Goal: Check status: Check status

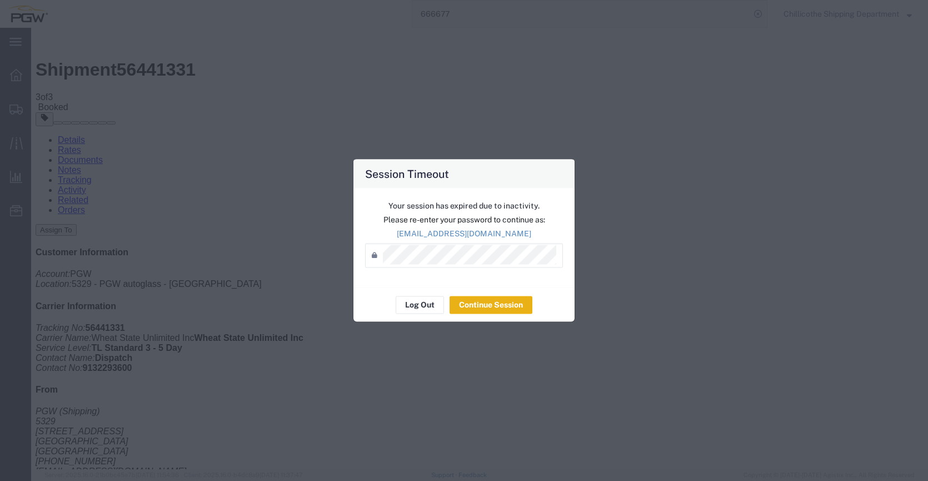
click at [502, 297] on button "Continue Session" at bounding box center [491, 305] width 83 height 18
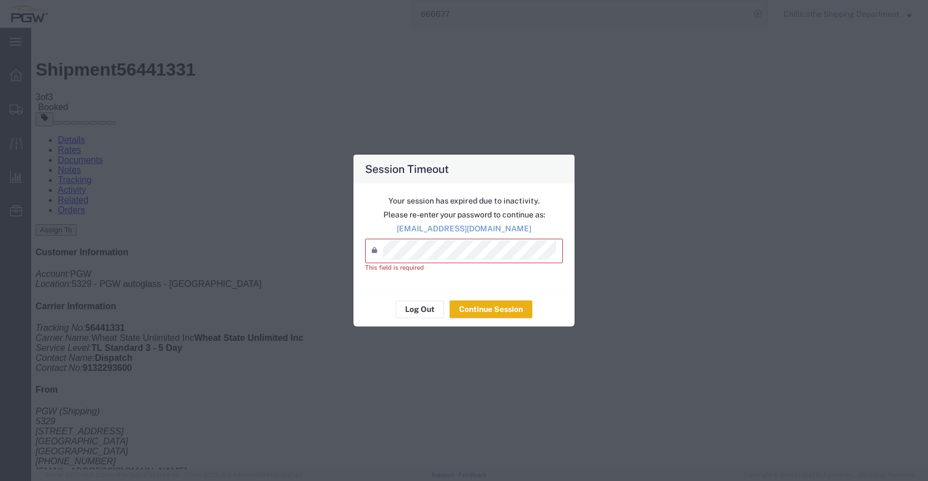
click at [491, 317] on button "Continue Session" at bounding box center [491, 309] width 83 height 18
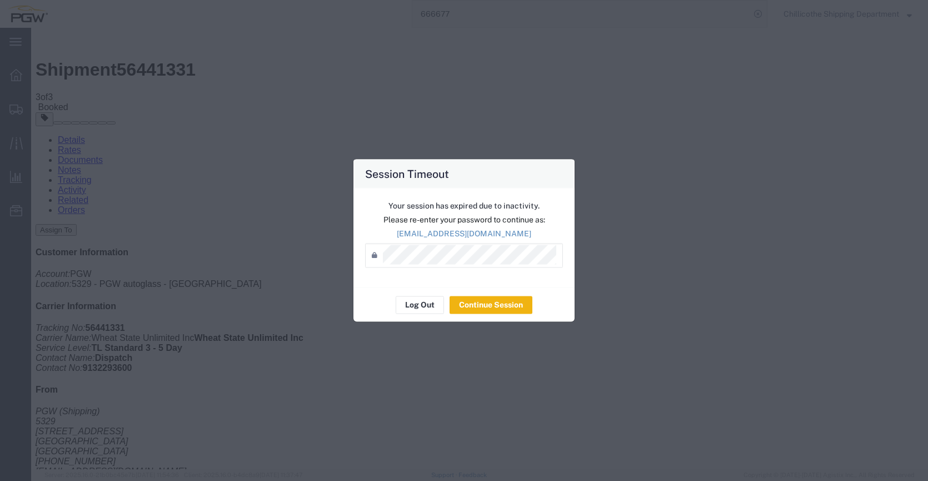
click at [507, 286] on div "Your session has expired due to inactivity. Please re-enter your password to co…" at bounding box center [463, 237] width 221 height 99
click at [510, 308] on button "Continue Session" at bounding box center [491, 305] width 83 height 18
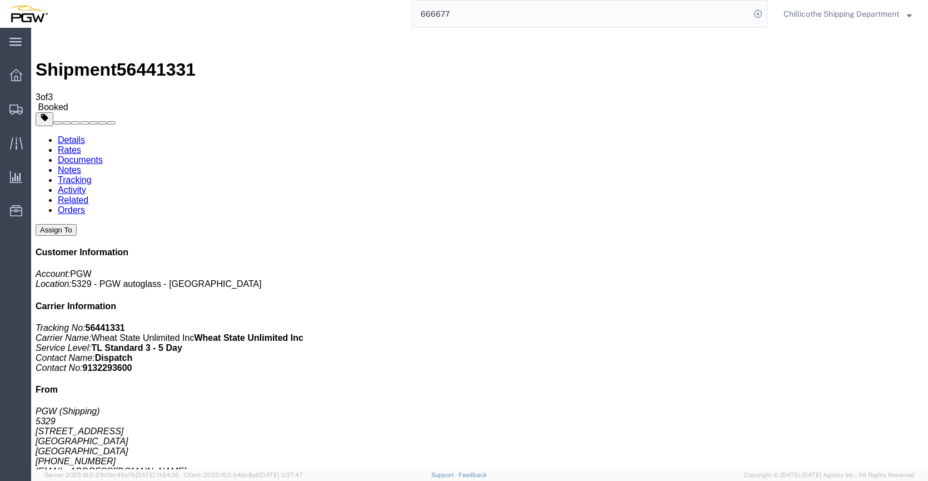
click at [465, 12] on input "666677" at bounding box center [581, 14] width 338 height 27
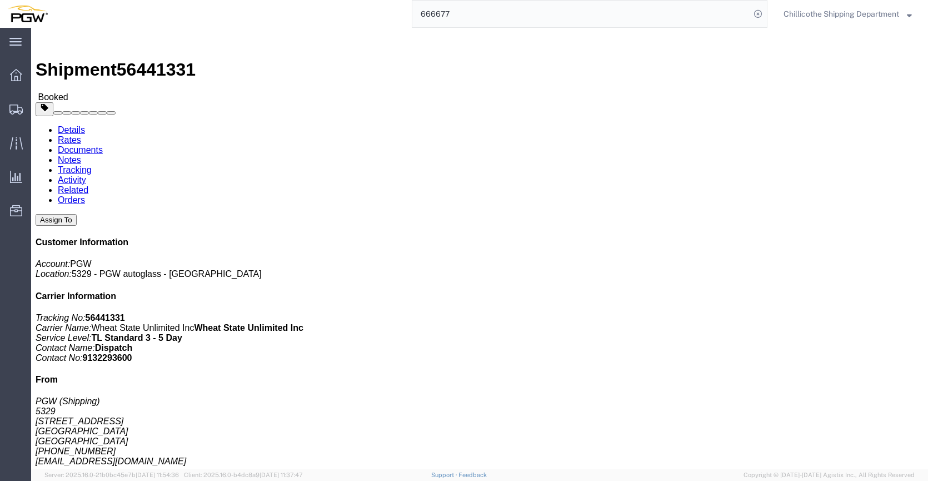
click at [470, 11] on input "666677" at bounding box center [581, 14] width 338 height 27
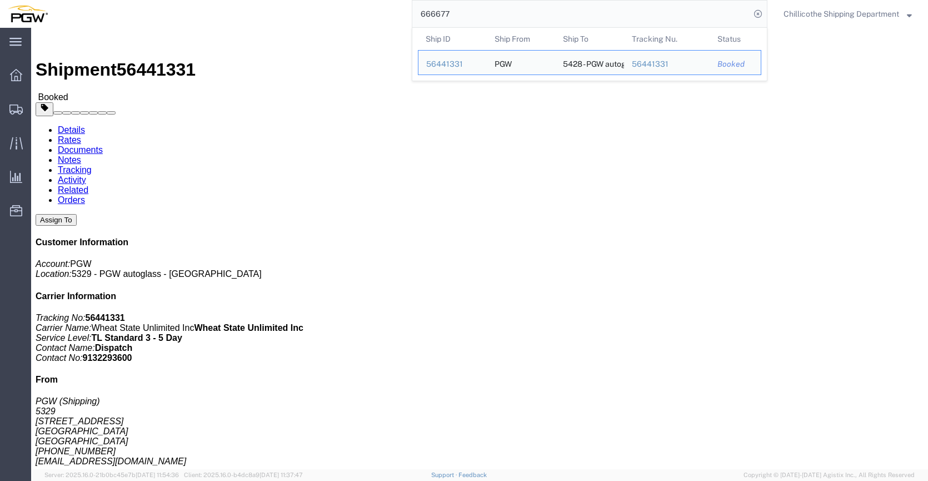
click at [470, 11] on input "666677" at bounding box center [581, 14] width 338 height 27
paste input "848"
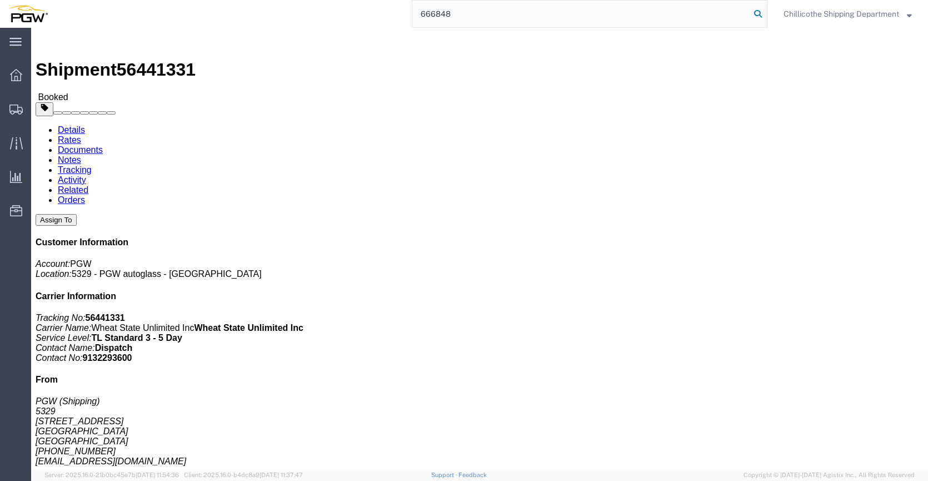
type input "666848"
click at [752, 18] on icon at bounding box center [758, 14] width 16 height 16
click link "Documents"
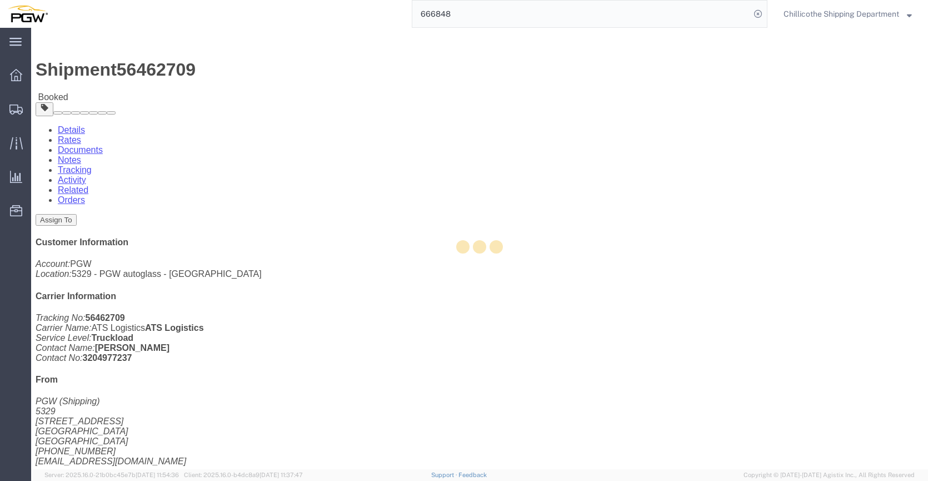
click at [166, 69] on div at bounding box center [479, 248] width 897 height 441
